Goal: Task Accomplishment & Management: Complete application form

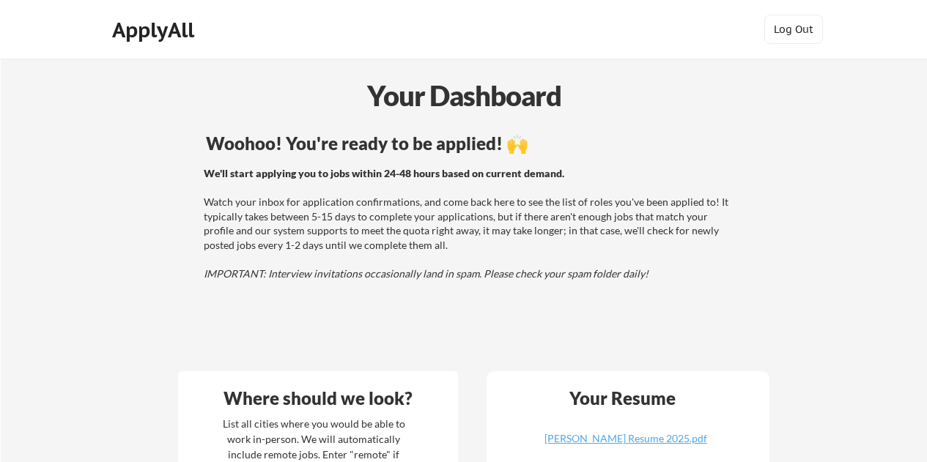
click at [157, 32] on div "ApplyAll" at bounding box center [155, 30] width 86 height 25
click at [166, 33] on div "ApplyAll" at bounding box center [155, 30] width 86 height 25
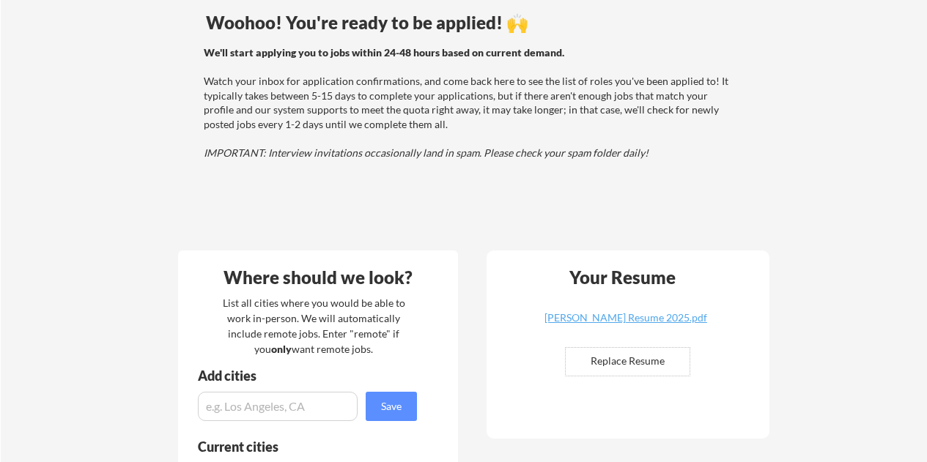
scroll to position [146, 0]
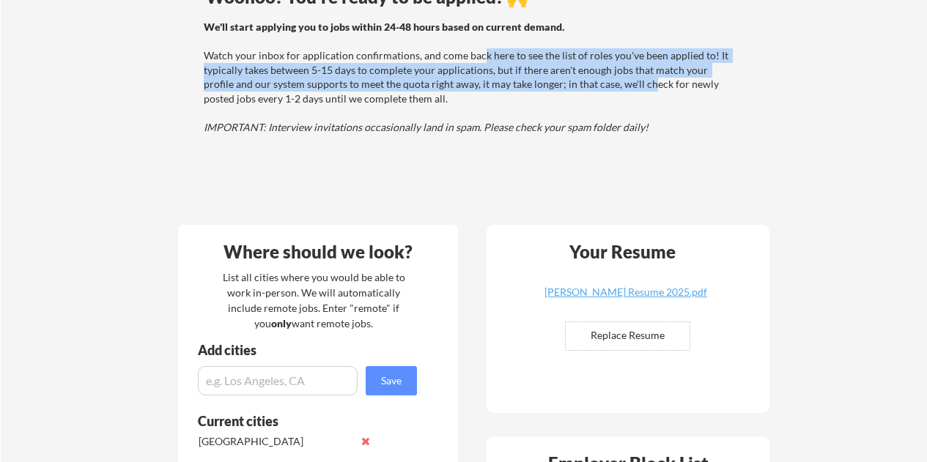
drag, startPoint x: 478, startPoint y: 56, endPoint x: 620, endPoint y: 80, distance: 144.1
click at [620, 80] on div "We'll start applying you to jobs within 24-48 hours based on current demand. Wa…" at bounding box center [468, 77] width 528 height 115
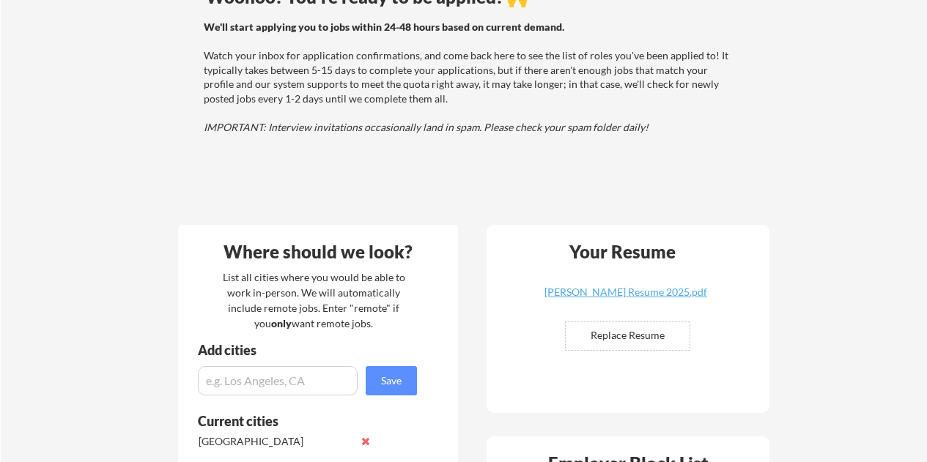
click at [644, 114] on div "We'll start applying you to jobs within 24-48 hours based on current demand. Wa…" at bounding box center [468, 77] width 528 height 115
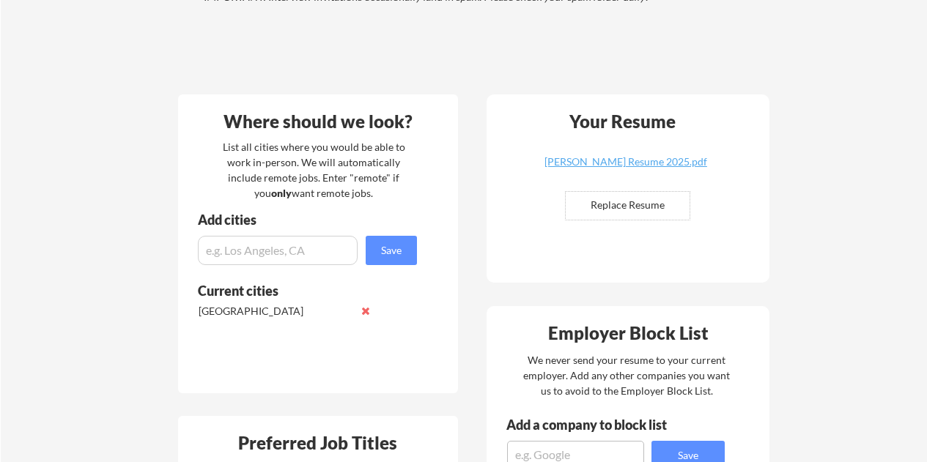
scroll to position [366, 0]
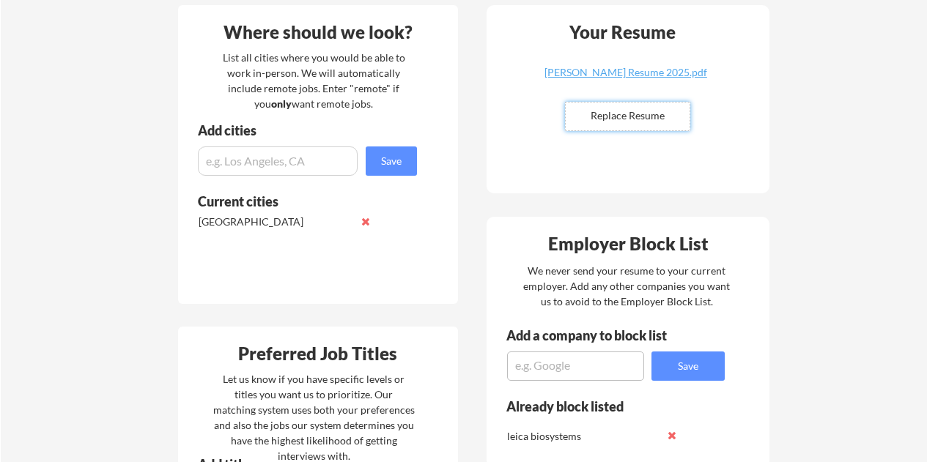
click at [654, 115] on input "file" at bounding box center [627, 117] width 124 height 28
type input "C:\fakepath\[PERSON_NAME] Resume 2025.pdf.pdf"
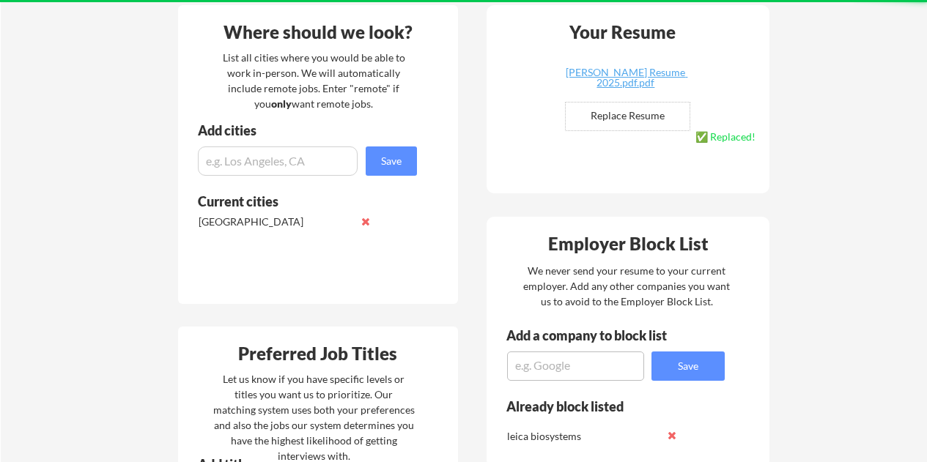
click at [845, 164] on div "Your Dashboard Woohoo! You're ready to be applied! 🙌 We'll start applying you t…" at bounding box center [464, 399] width 926 height 1414
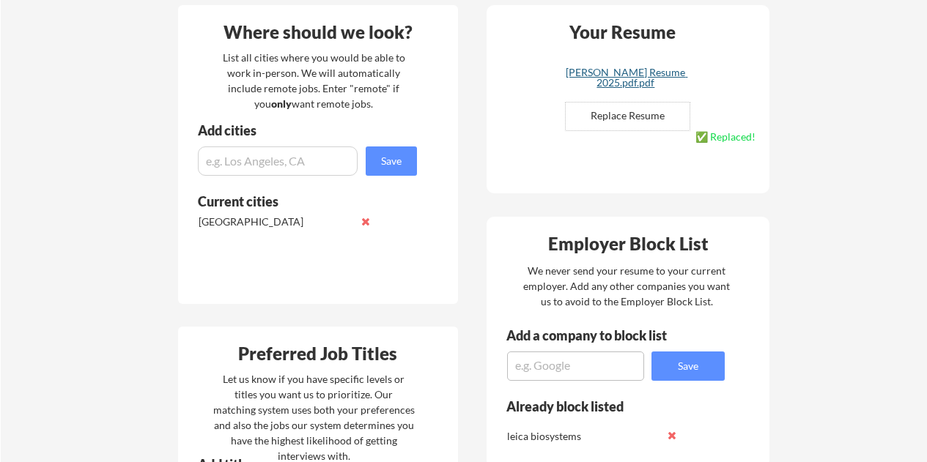
click at [628, 84] on div "[PERSON_NAME] Resume 2025.pdf.pdf" at bounding box center [625, 77] width 174 height 21
click at [783, 143] on div "Your Dashboard Woohoo! You're ready to be applied! 🙌 We'll start applying you t…" at bounding box center [464, 399] width 926 height 1414
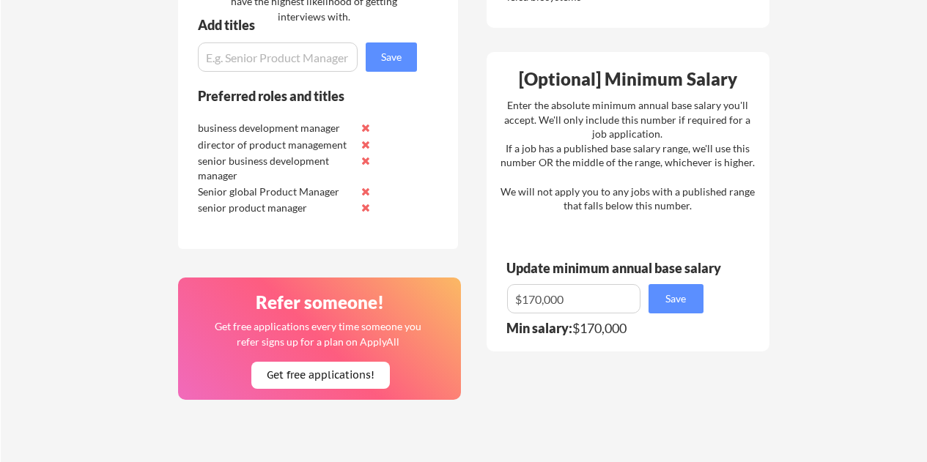
scroll to position [586, 0]
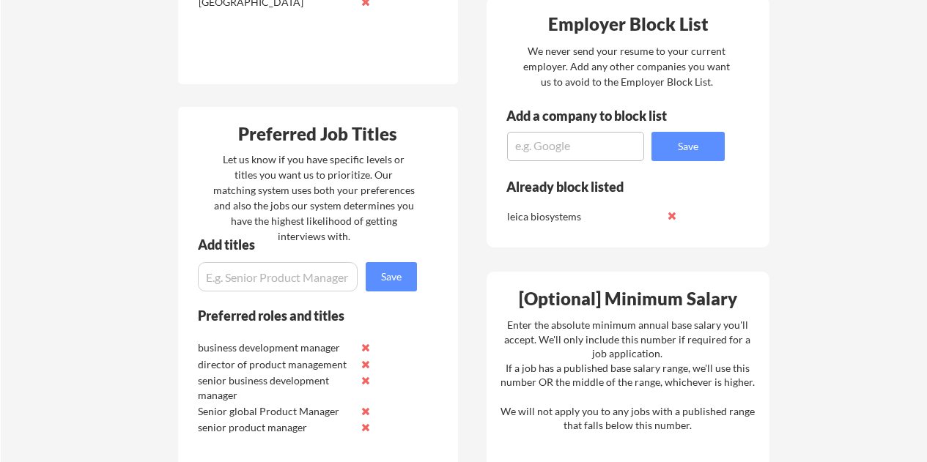
click at [576, 148] on textarea at bounding box center [575, 146] width 137 height 29
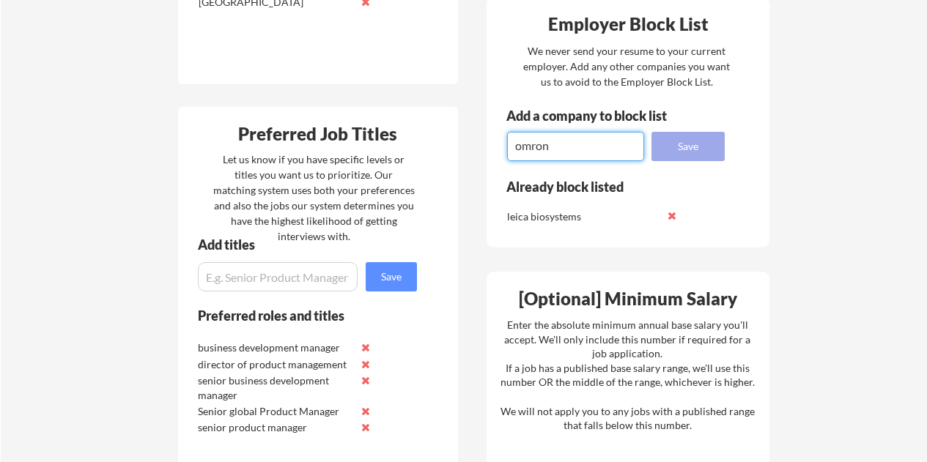
type textarea "omron"
click at [691, 149] on button "Save" at bounding box center [687, 146] width 73 height 29
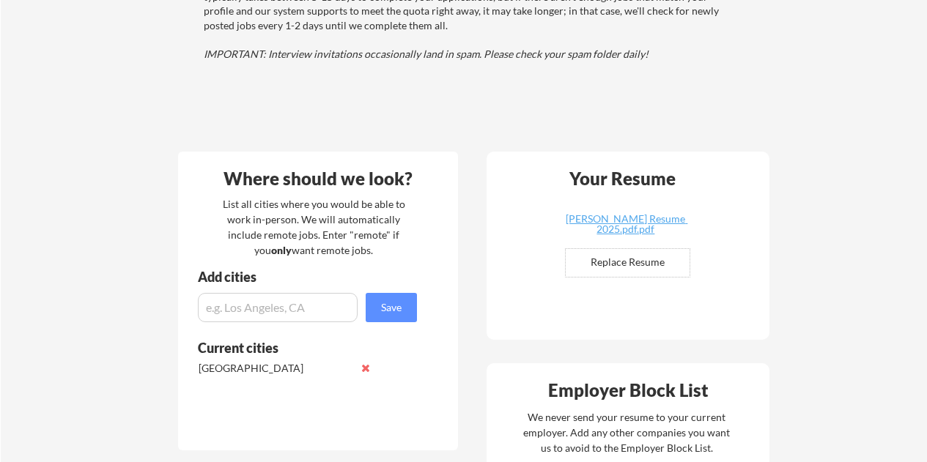
scroll to position [439, 0]
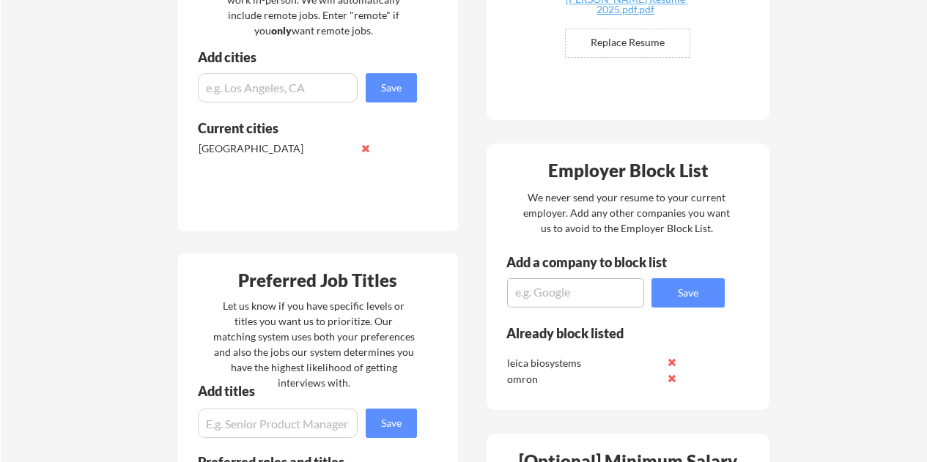
drag, startPoint x: 787, startPoint y: 201, endPoint x: 790, endPoint y: 229, distance: 28.7
drag, startPoint x: 790, startPoint y: 229, endPoint x: 875, endPoint y: 311, distance: 118.6
click at [875, 311] on div "Your Dashboard Woohoo! You're ready to be applied! 🙌 We'll start applying you t…" at bounding box center [464, 326] width 926 height 1414
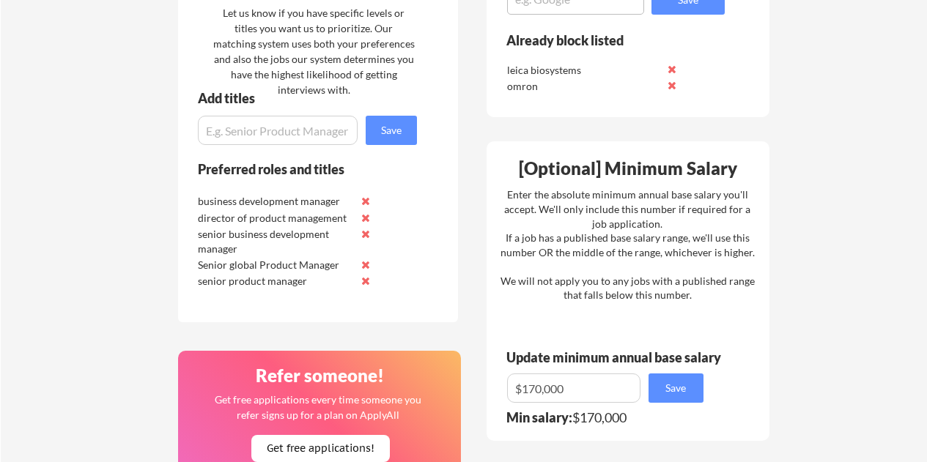
scroll to position [1099, 0]
